Goal: Task Accomplishment & Management: Complete application form

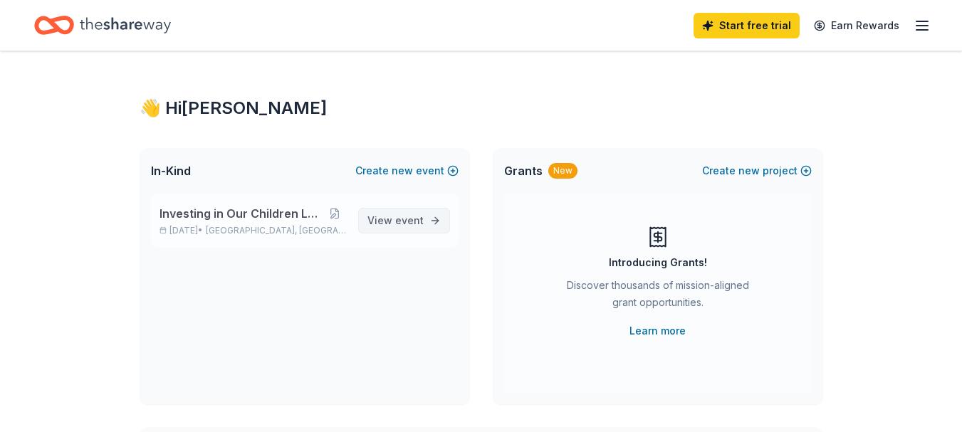
click at [407, 220] on span "event" at bounding box center [409, 220] width 28 height 12
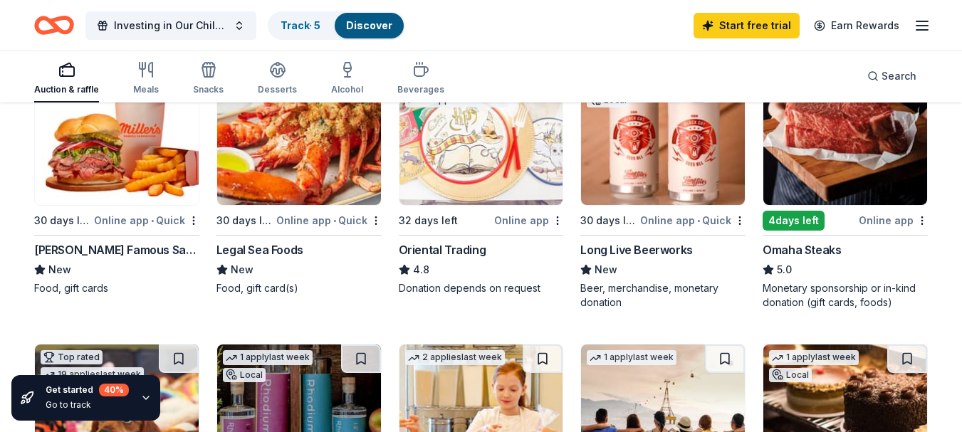
scroll to position [197, 0]
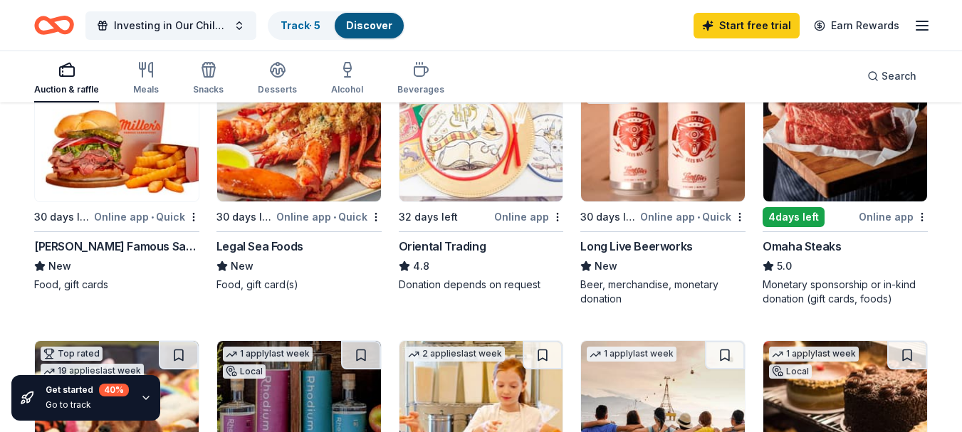
click at [142, 244] on div "Miller’s Famous Sandwiches" at bounding box center [116, 246] width 165 height 17
click at [624, 249] on div "Long Live Beerworks" at bounding box center [637, 246] width 112 height 17
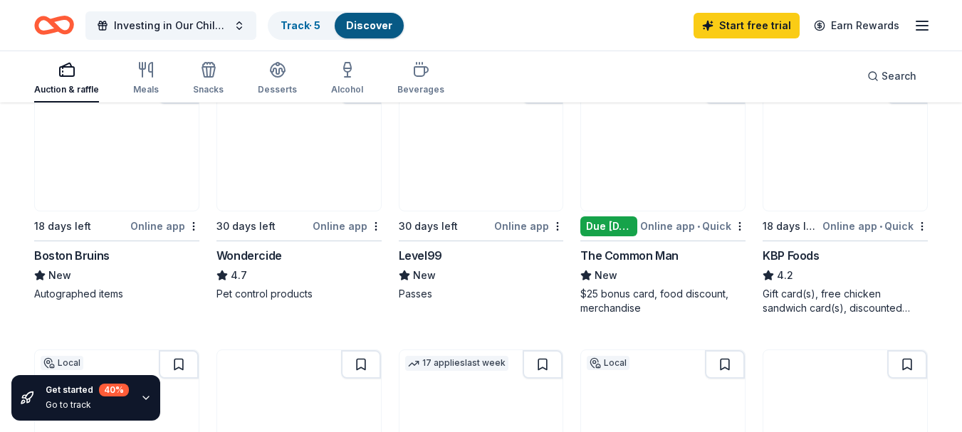
scroll to position [738, 0]
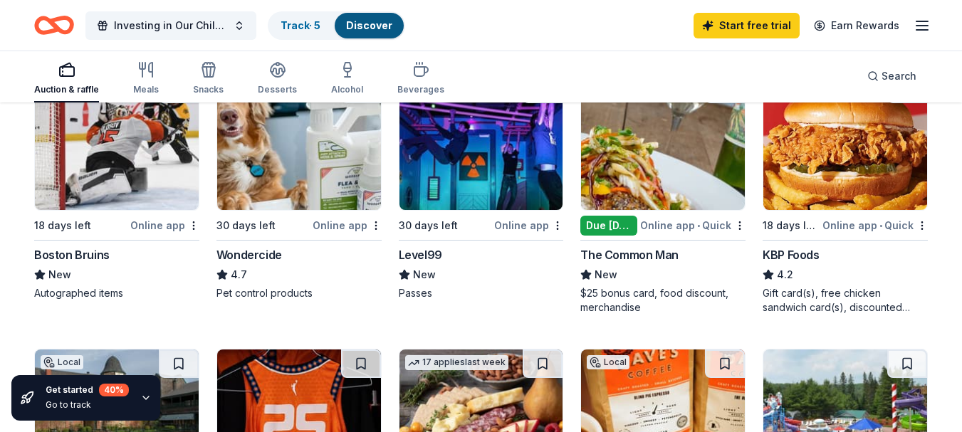
click at [425, 252] on div "Level99" at bounding box center [420, 254] width 43 height 17
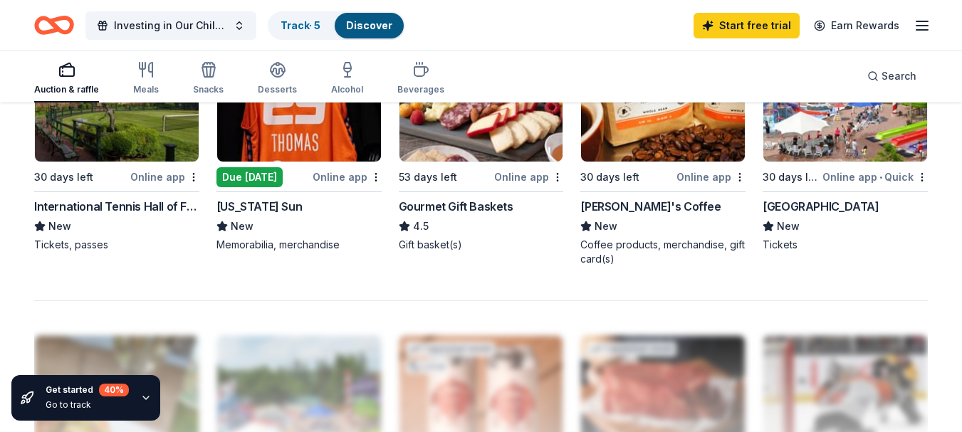
scroll to position [1063, 0]
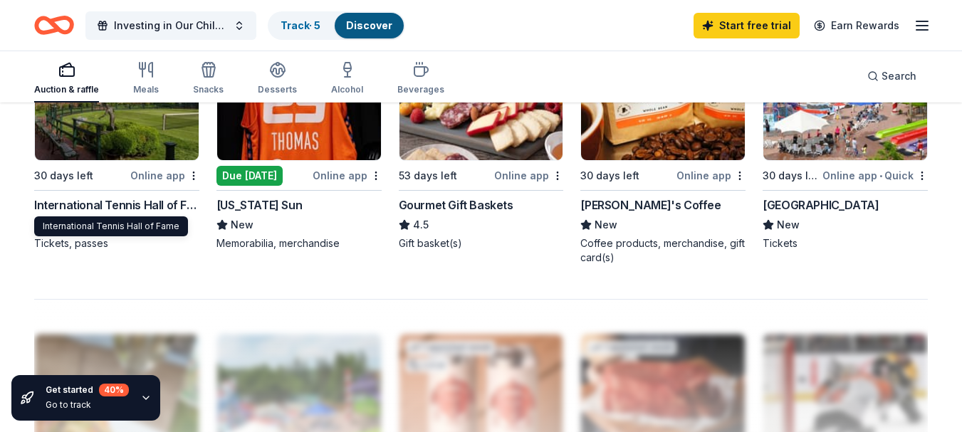
click at [167, 199] on div "International Tennis Hall of Fame" at bounding box center [116, 205] width 165 height 17
click at [630, 205] on div "[PERSON_NAME]'s Coffee" at bounding box center [651, 205] width 140 height 17
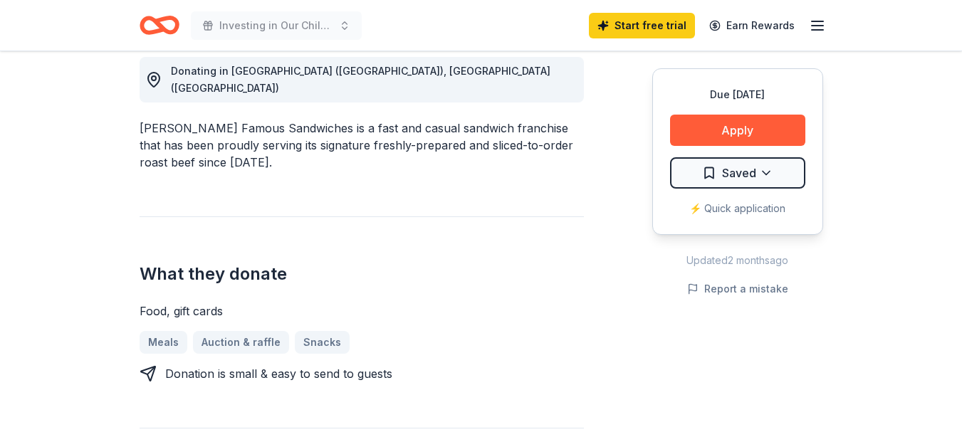
scroll to position [412, 0]
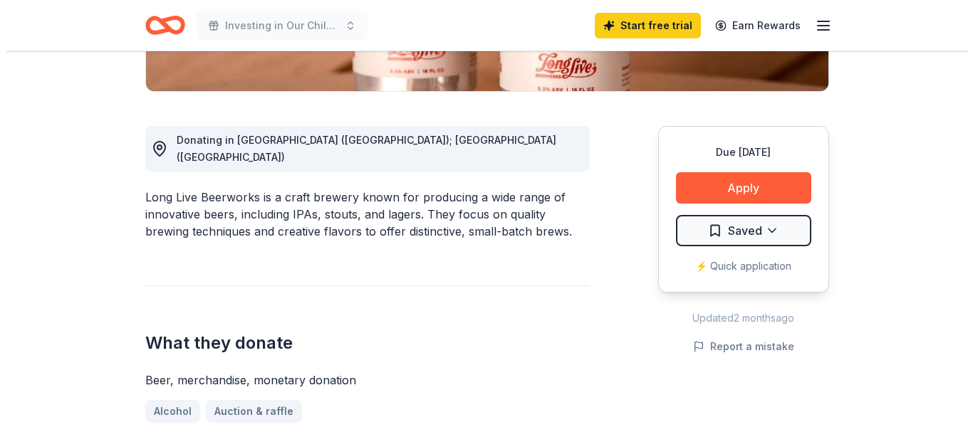
scroll to position [341, 0]
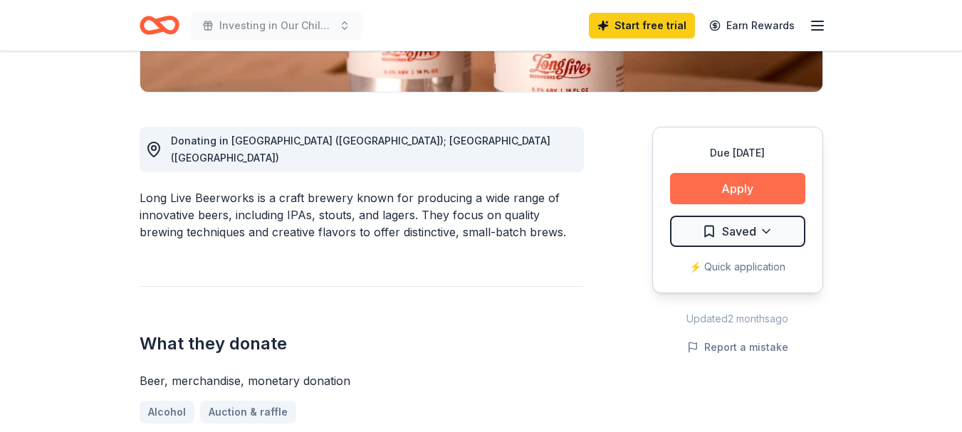
click at [737, 185] on button "Apply" at bounding box center [737, 188] width 135 height 31
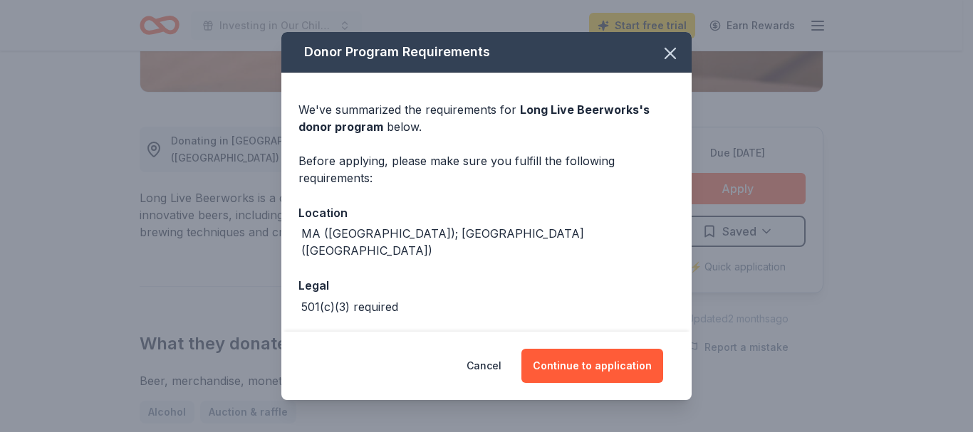
scroll to position [41, 0]
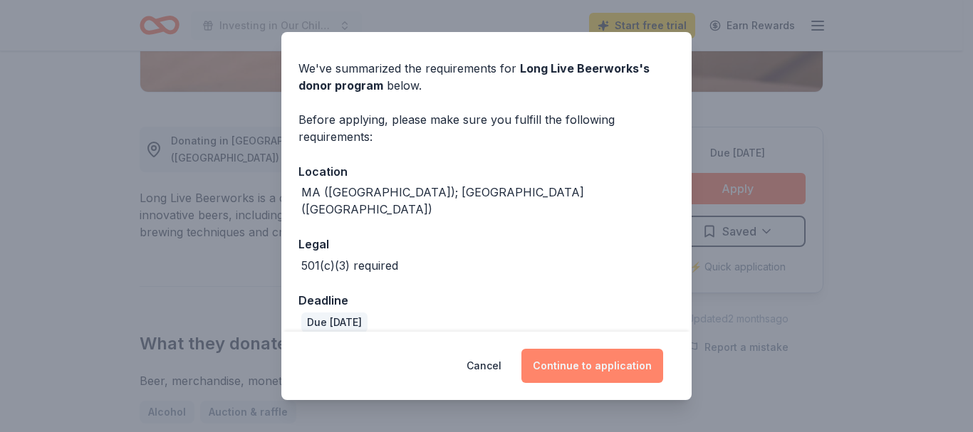
click at [591, 360] on button "Continue to application" at bounding box center [592, 366] width 142 height 34
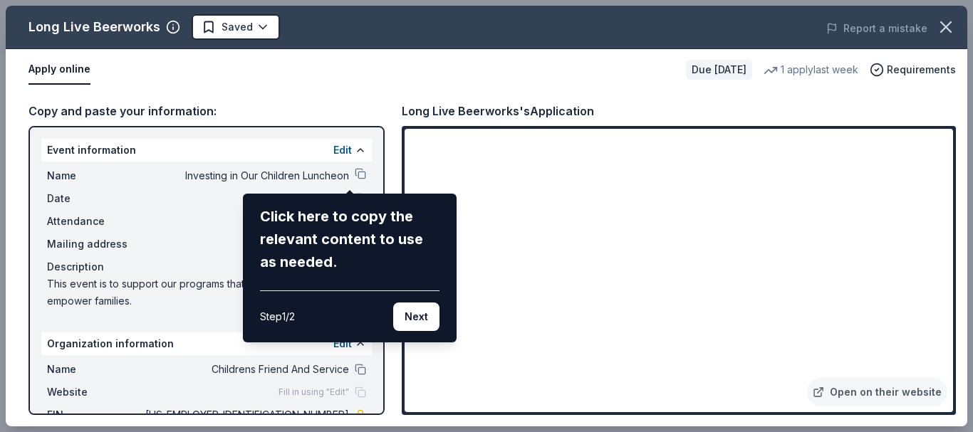
click at [619, 277] on div "Long Live Beerworks Saved Report a mistake Apply online Due in 30 days 1 apply …" at bounding box center [487, 216] width 962 height 421
click at [407, 323] on button "Next" at bounding box center [416, 317] width 46 height 28
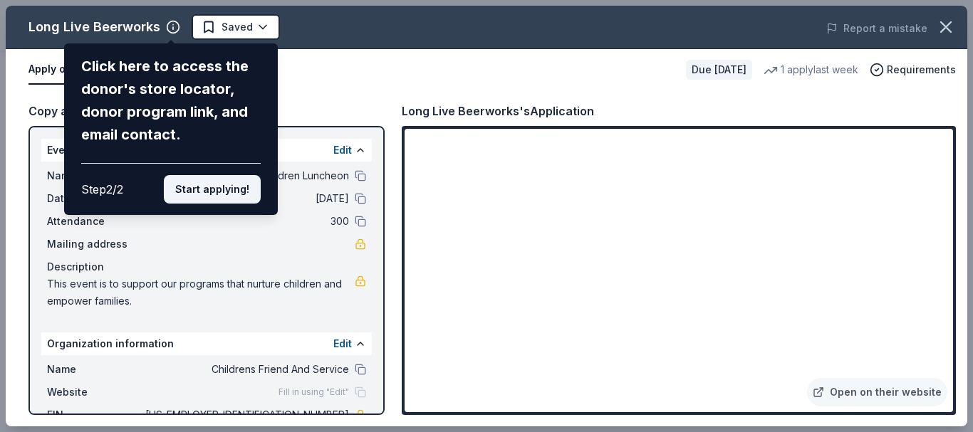
click at [229, 190] on button "Start applying!" at bounding box center [212, 189] width 97 height 28
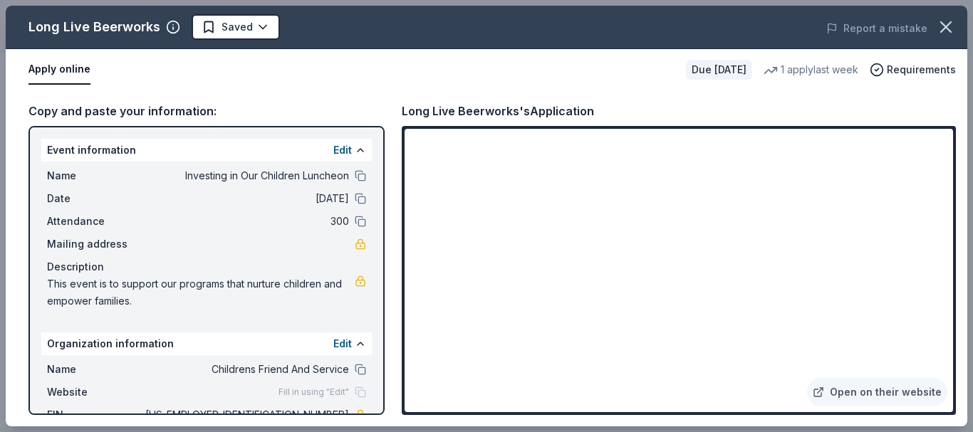
click at [608, 276] on div "Long Live Beerworks Saved Report a mistake Apply online Due in 30 days 1 apply …" at bounding box center [487, 216] width 962 height 421
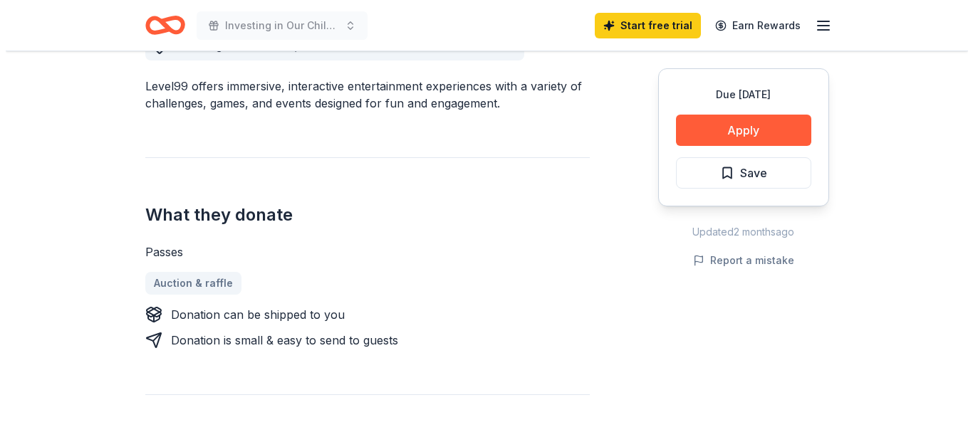
scroll to position [436, 0]
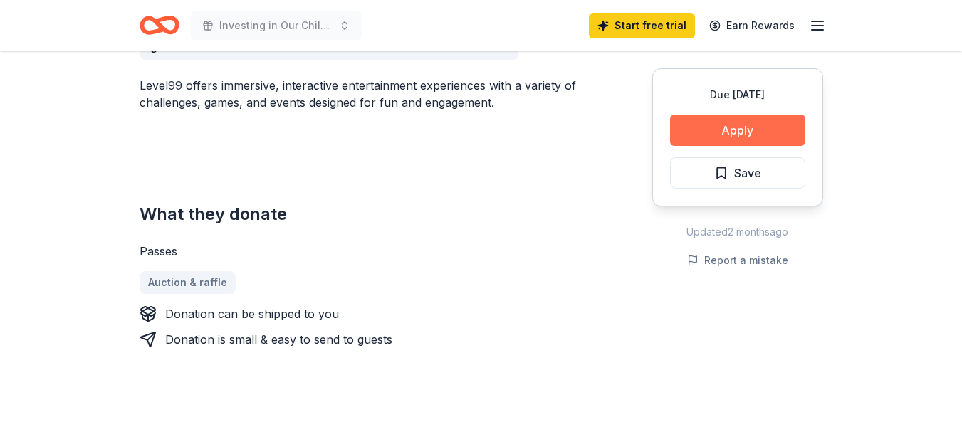
click at [744, 128] on button "Apply" at bounding box center [737, 130] width 135 height 31
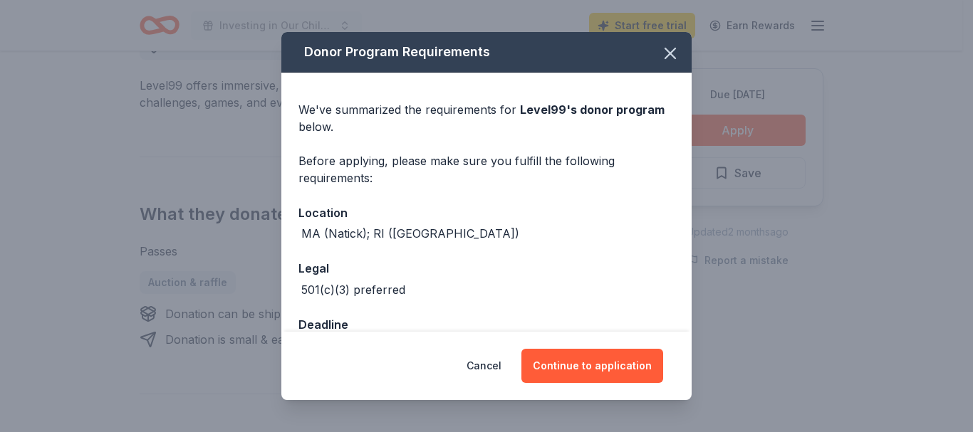
scroll to position [41, 0]
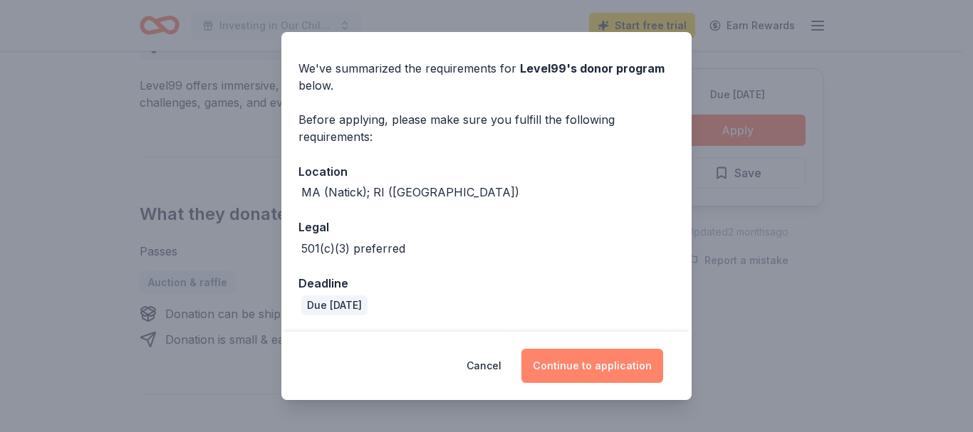
click at [601, 358] on button "Continue to application" at bounding box center [592, 366] width 142 height 34
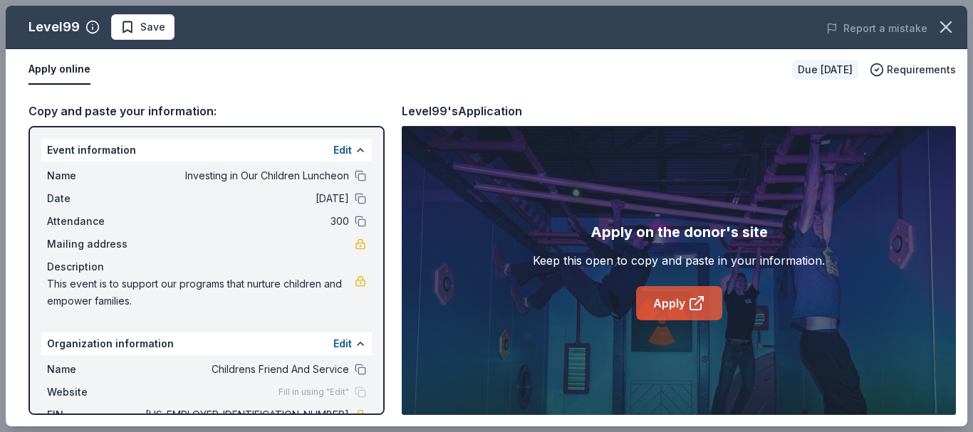
click at [668, 307] on link "Apply" at bounding box center [679, 303] width 86 height 34
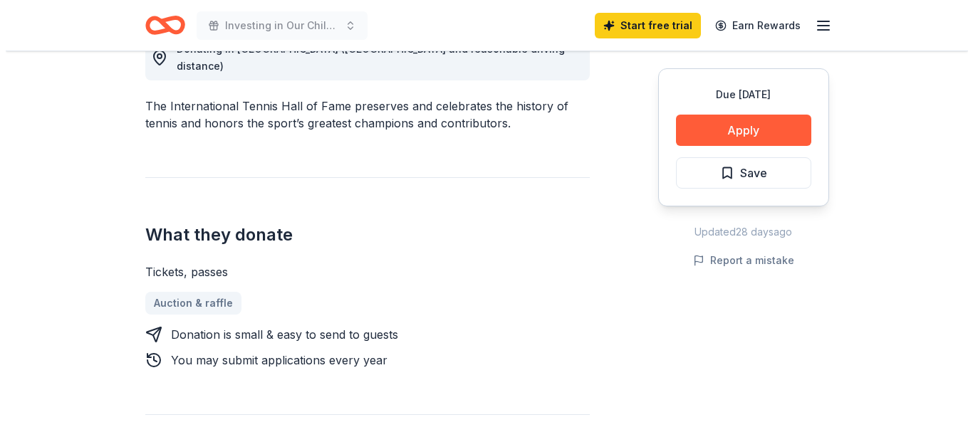
scroll to position [433, 0]
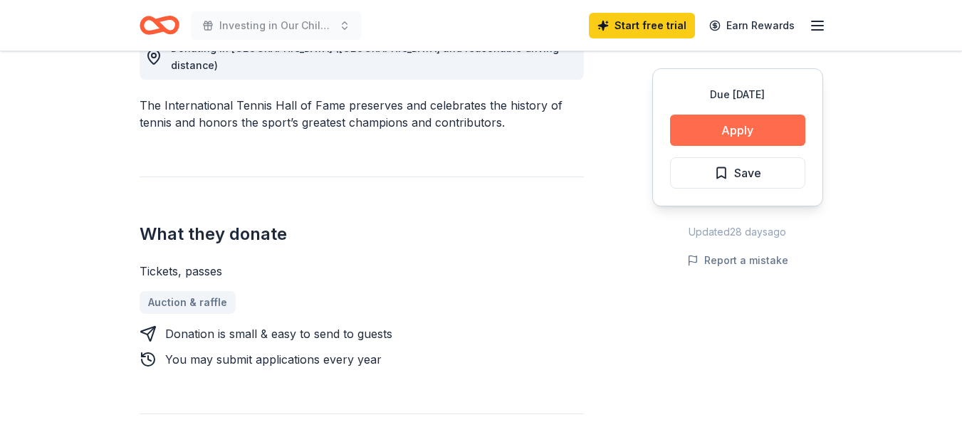
click at [742, 125] on button "Apply" at bounding box center [737, 130] width 135 height 31
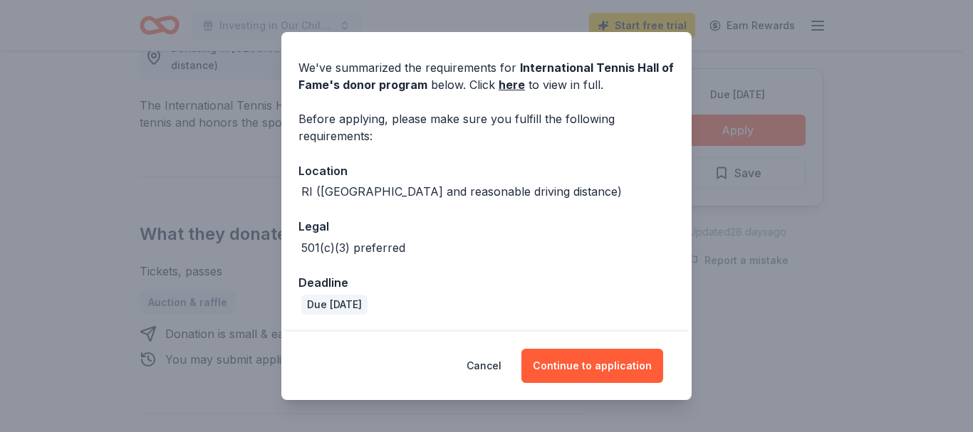
scroll to position [98, 0]
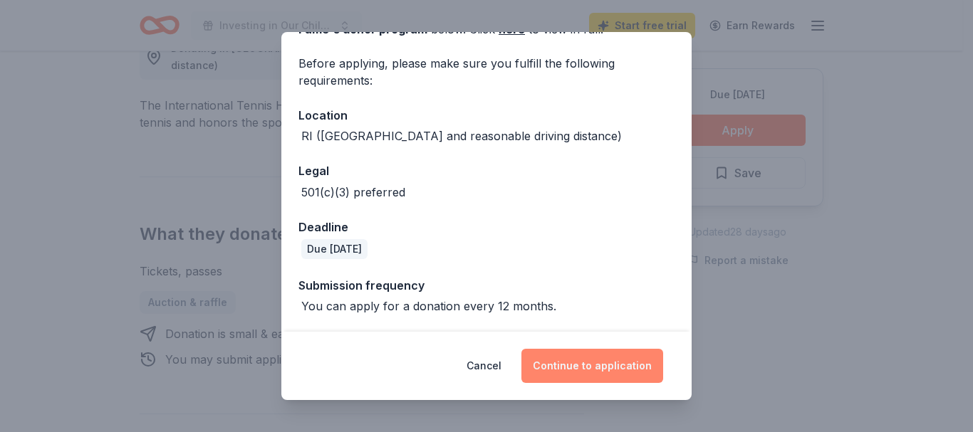
click at [606, 365] on button "Continue to application" at bounding box center [592, 366] width 142 height 34
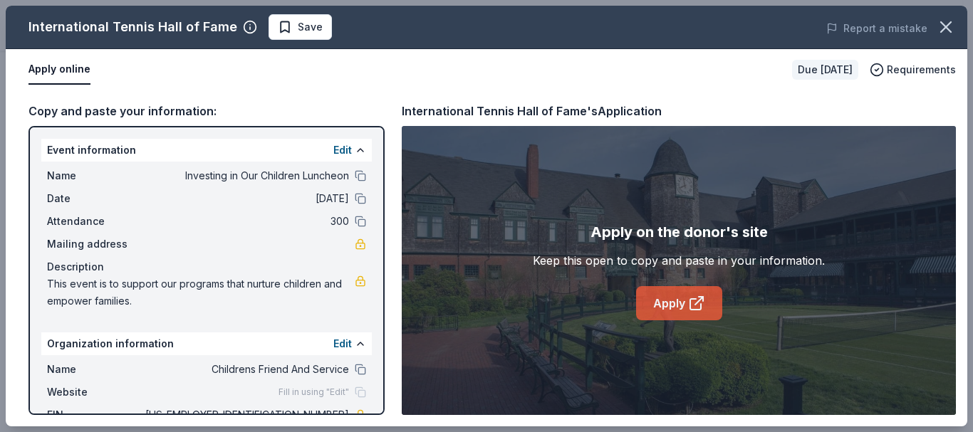
click at [687, 299] on link "Apply" at bounding box center [679, 303] width 86 height 34
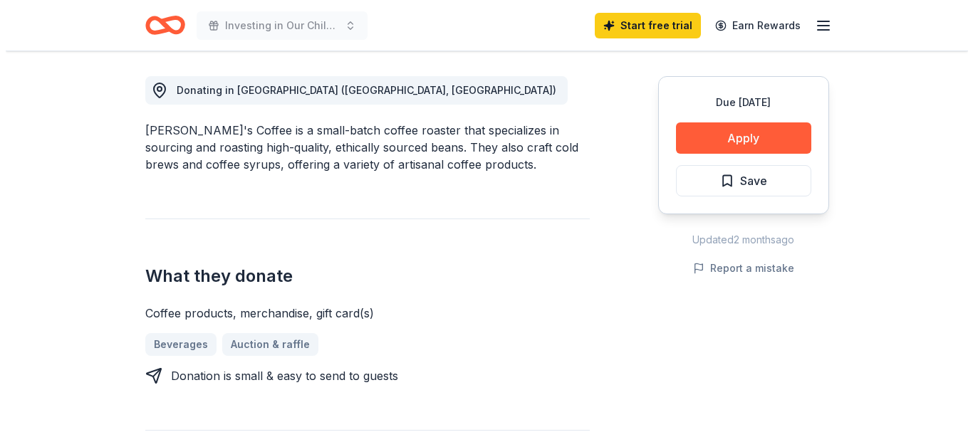
scroll to position [410, 0]
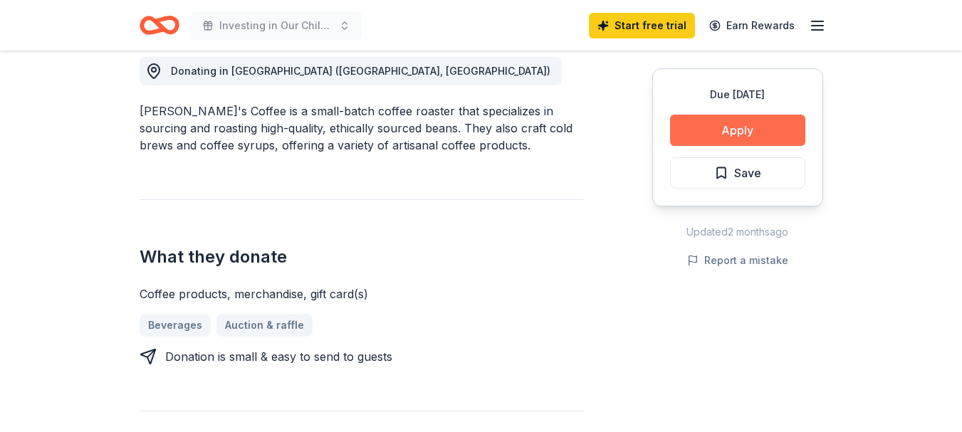
click at [742, 136] on button "Apply" at bounding box center [737, 130] width 135 height 31
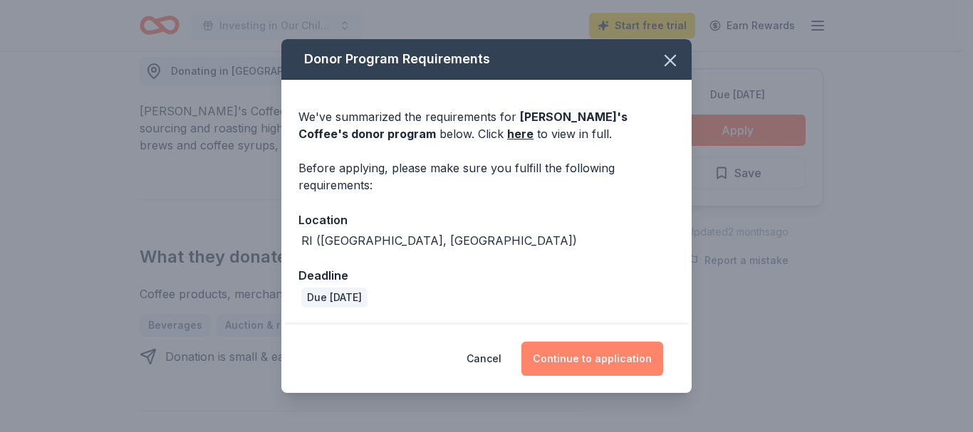
click at [582, 355] on button "Continue to application" at bounding box center [592, 359] width 142 height 34
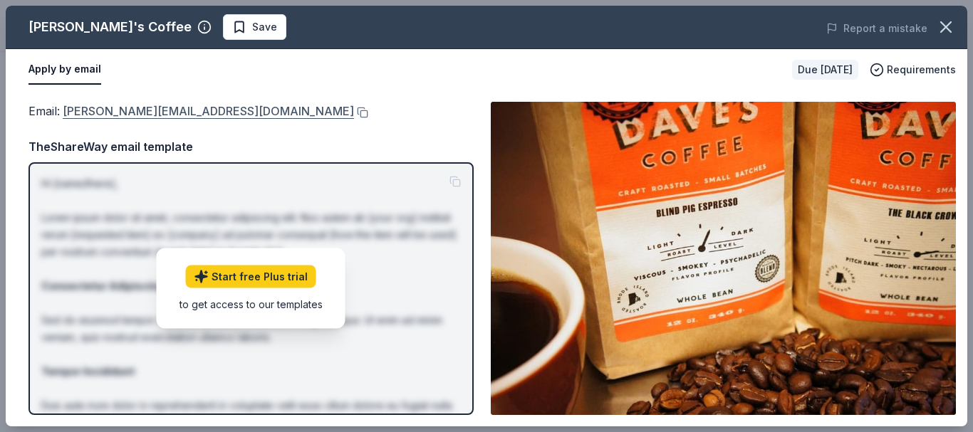
click at [149, 114] on link "[PERSON_NAME][EMAIL_ADDRESS][DOMAIN_NAME]" at bounding box center [208, 111] width 291 height 19
